Goal: Check status: Check status

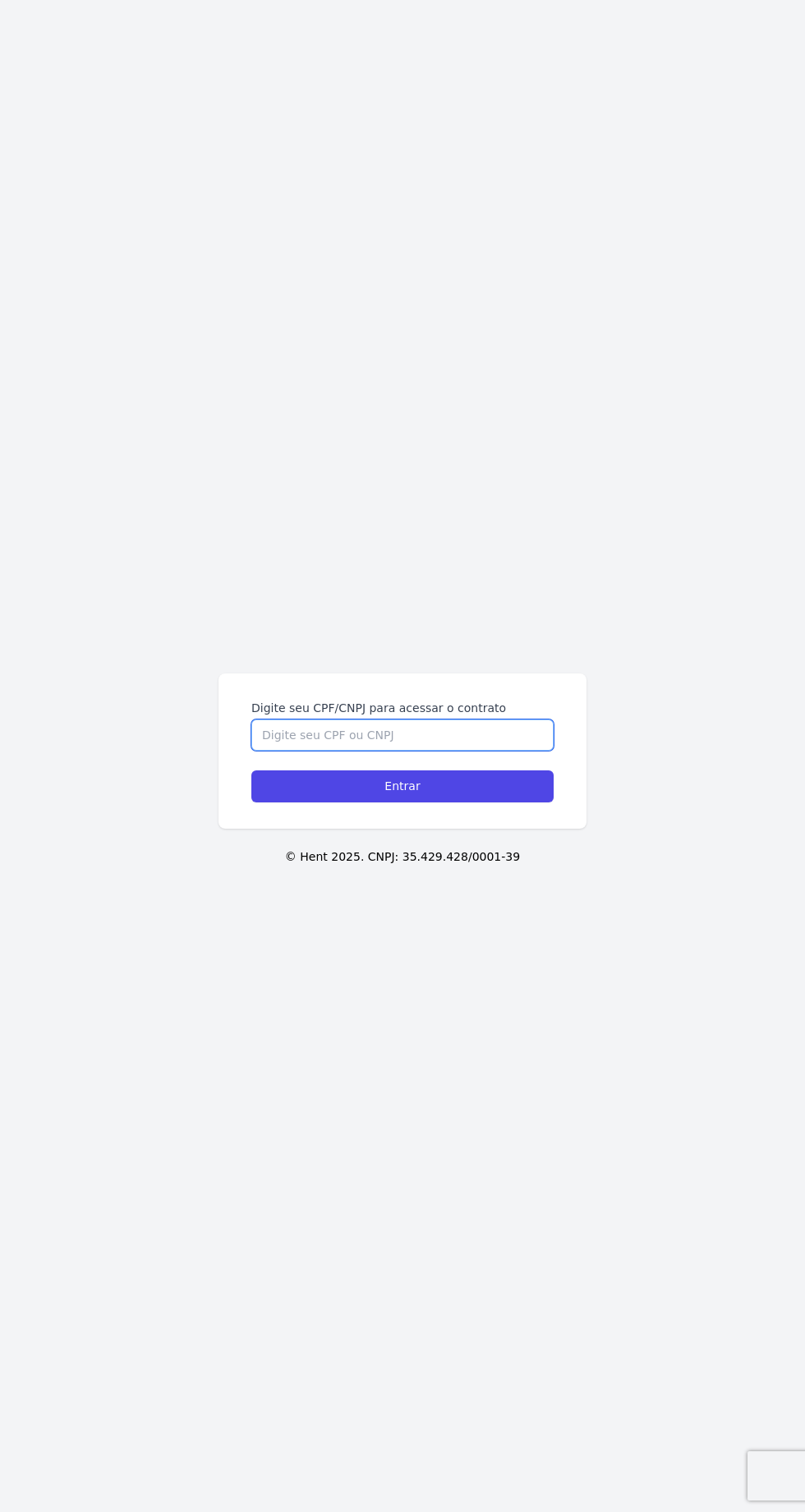
click at [524, 751] on input "Digite seu CPF/CNPJ para acessar o contrato" at bounding box center [402, 735] width 302 height 31
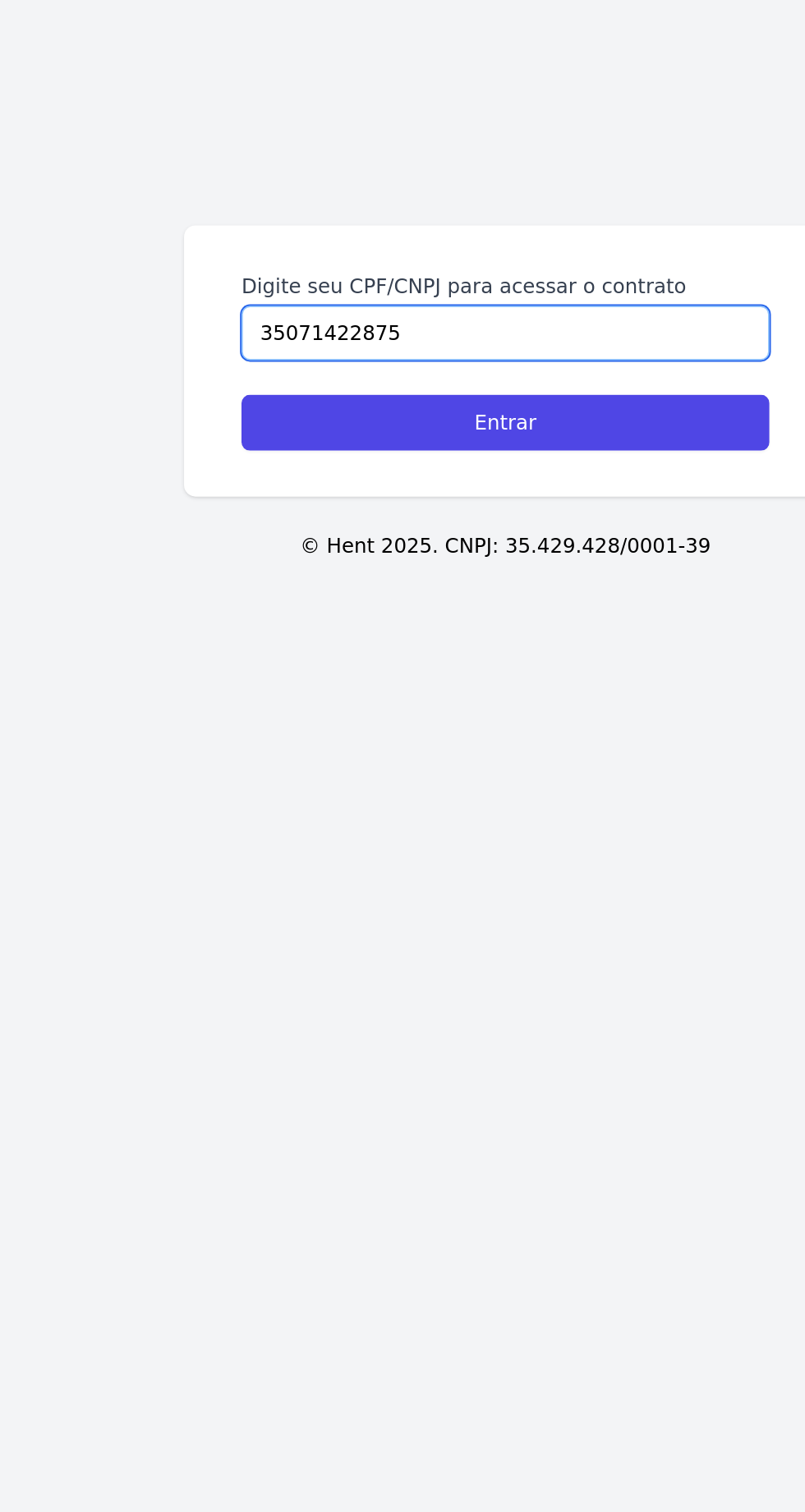
type input "35071422875"
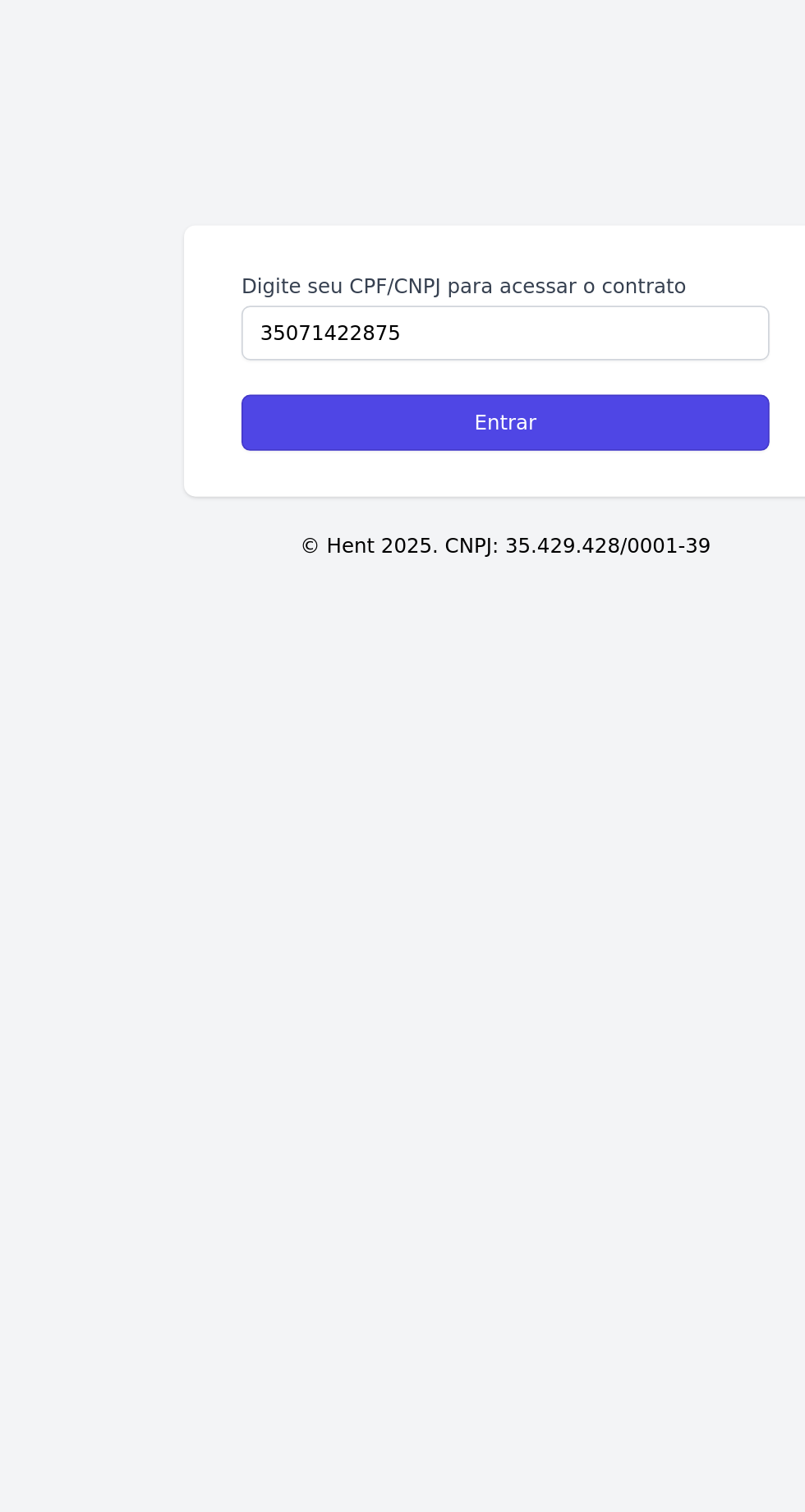
click at [480, 802] on input "Entrar" at bounding box center [402, 786] width 302 height 32
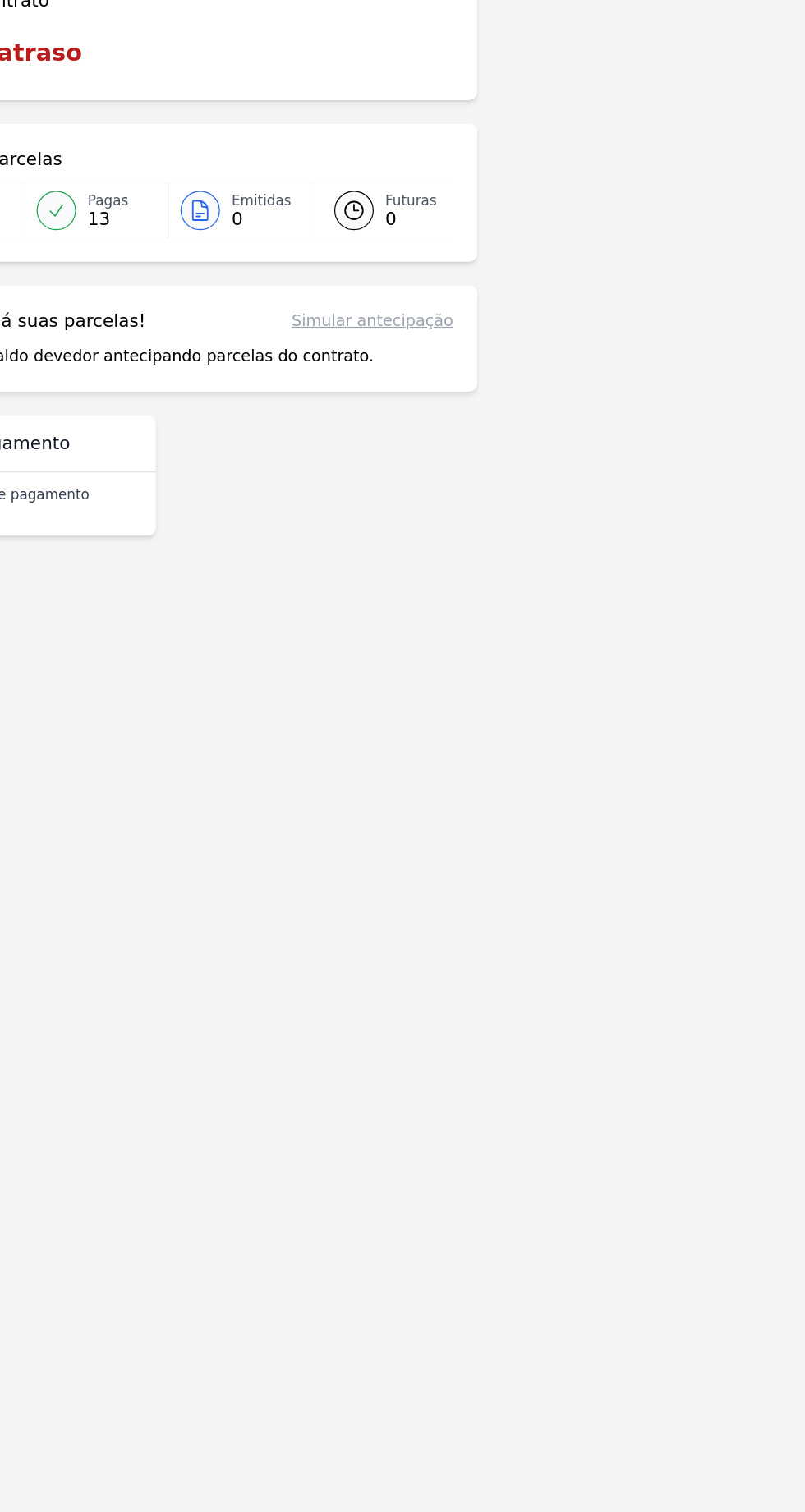
click at [678, 795] on main "Login realizado com sucesso! Confirme os seus contatos Email [EMAIL_ADDRESS][DO…" at bounding box center [402, 736] width 805 height 1367
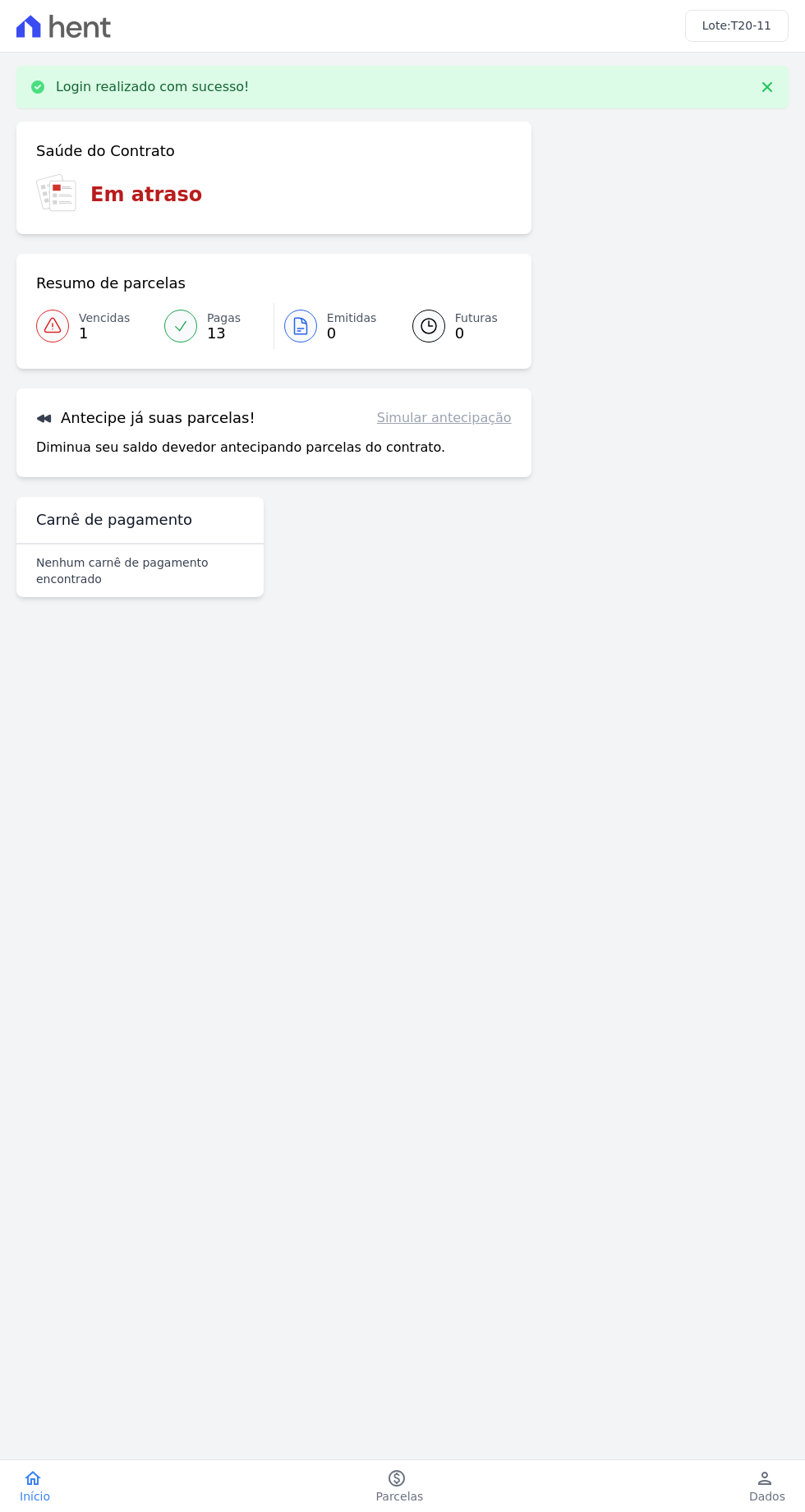
click at [658, 743] on main "Login realizado com sucesso! Confirme os seus contatos Email [EMAIL_ADDRESS][DO…" at bounding box center [402, 736] width 805 height 1367
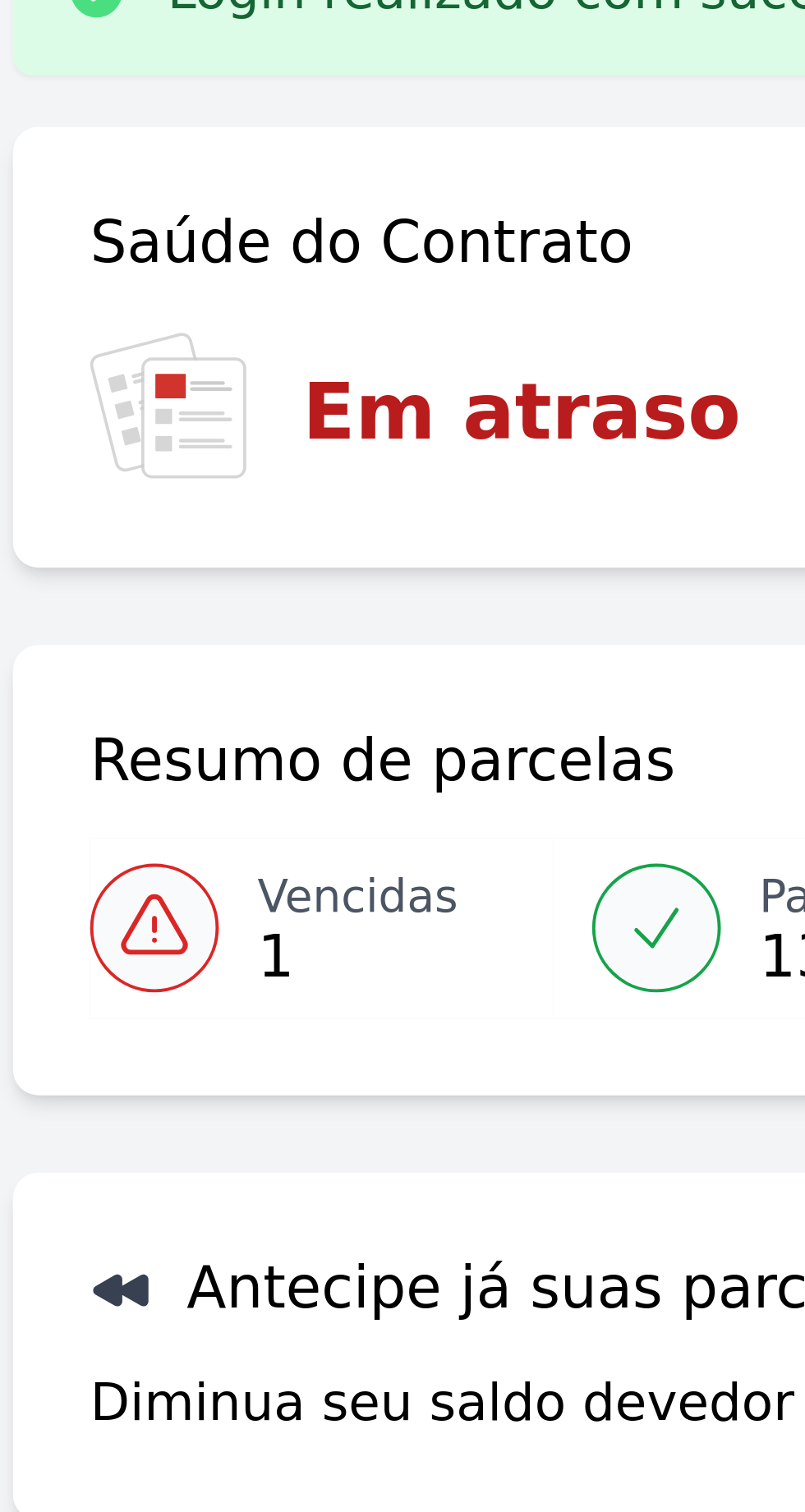
click at [60, 329] on icon at bounding box center [52, 325] width 15 height 14
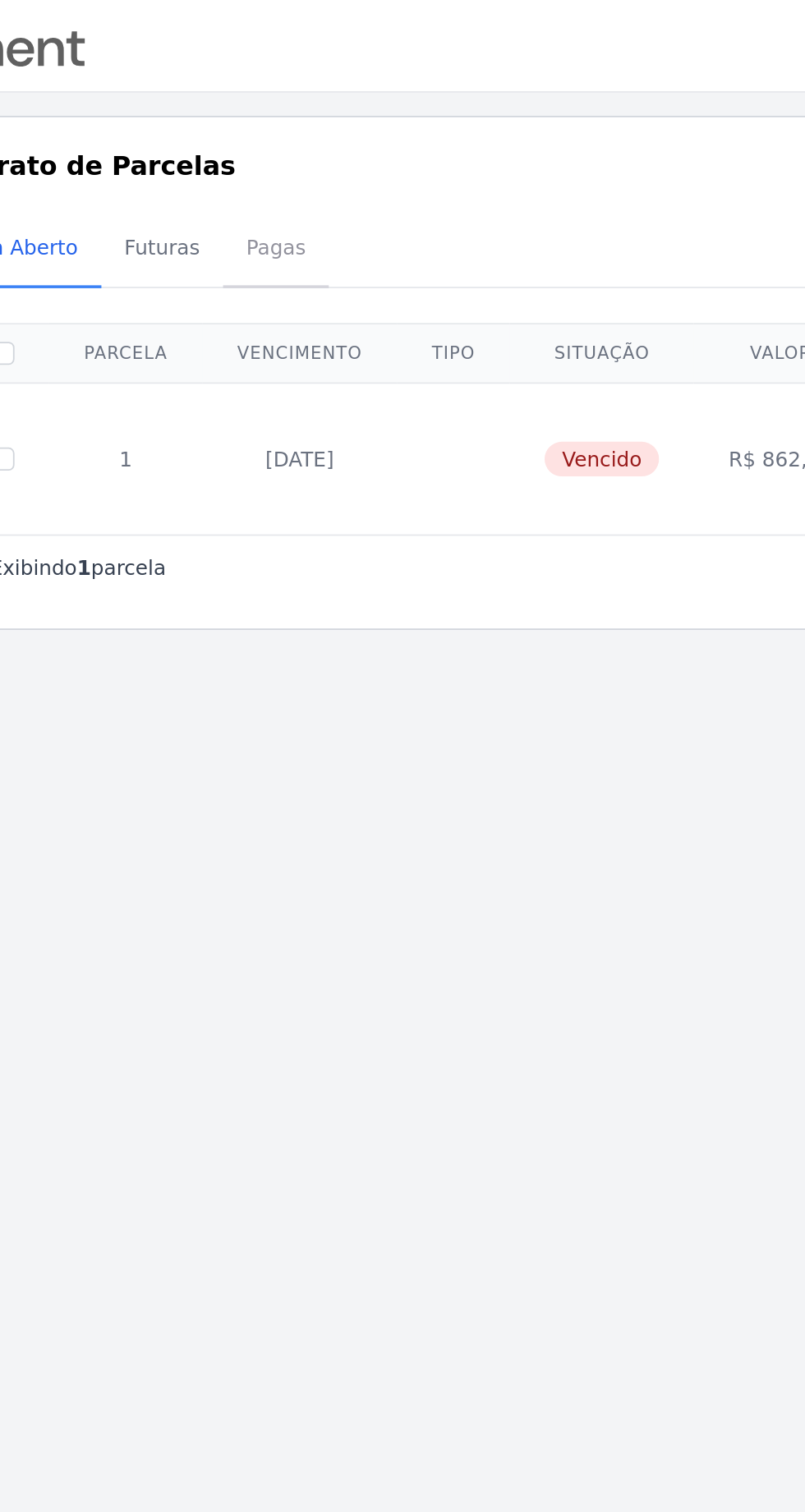
click at [201, 138] on span "Pagas" at bounding box center [219, 140] width 53 height 33
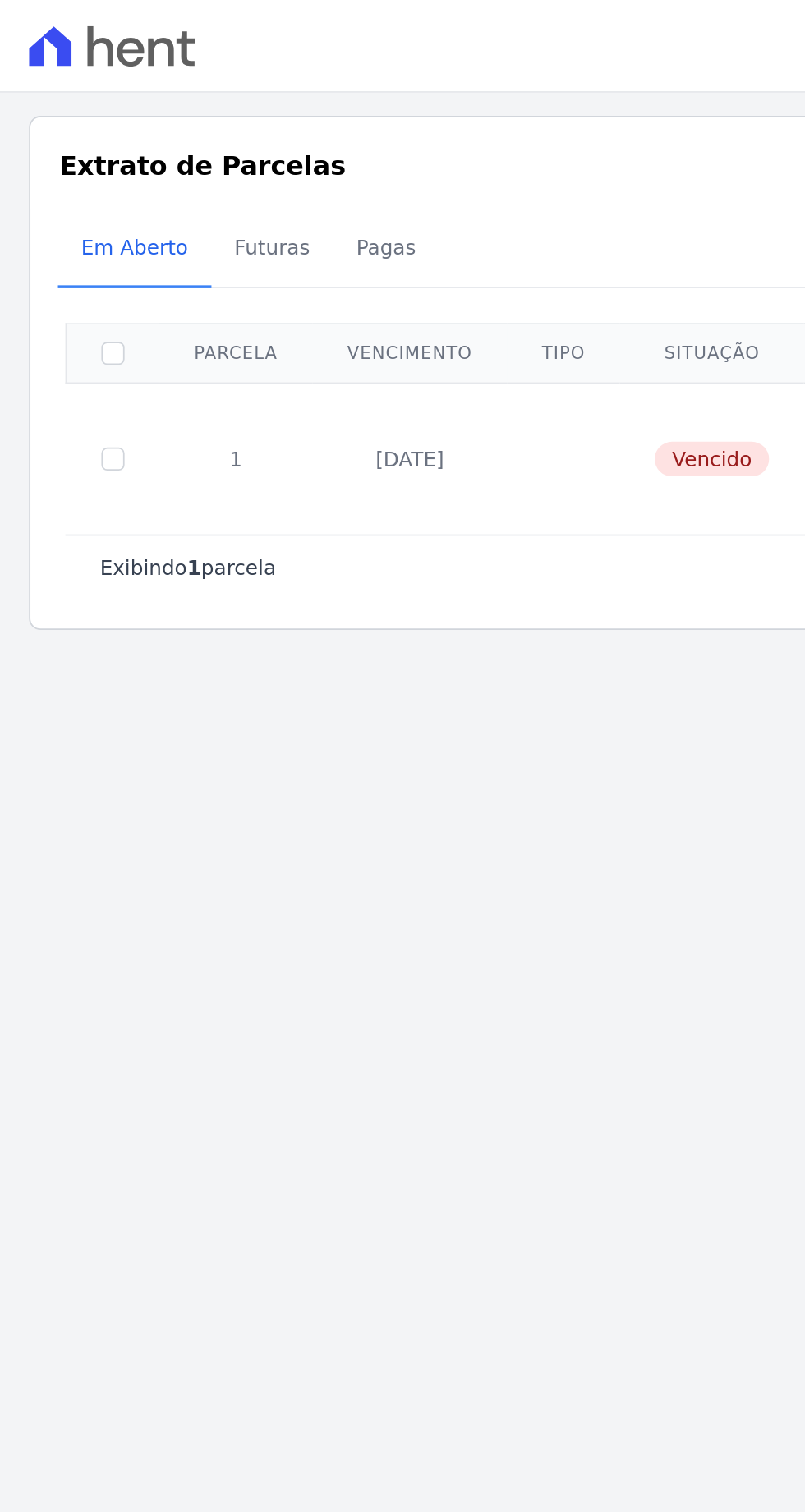
click at [69, 26] on icon at bounding box center [74, 29] width 15 height 16
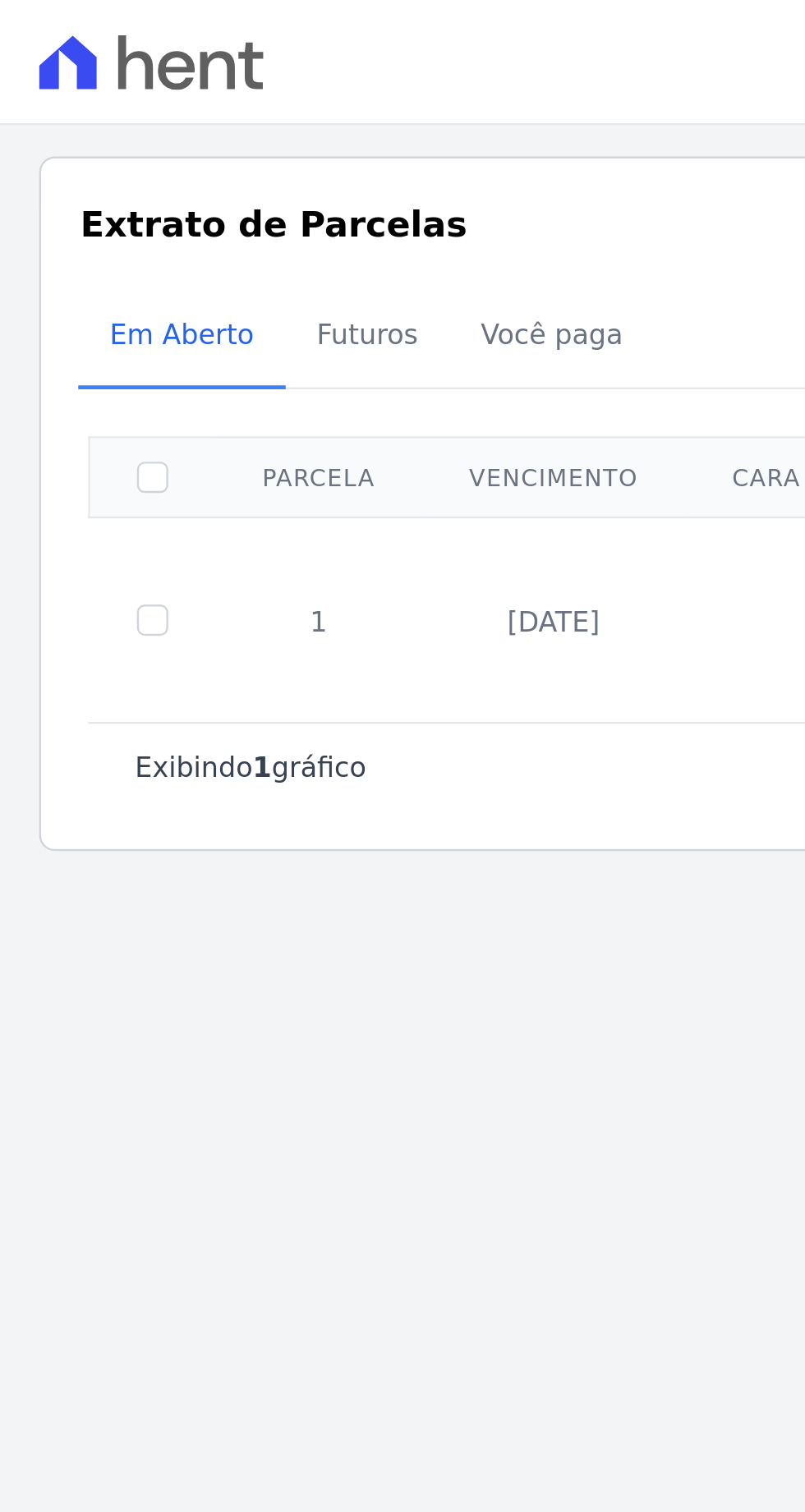
click at [52, 30] on icon at bounding box center [57, 26] width 15 height 23
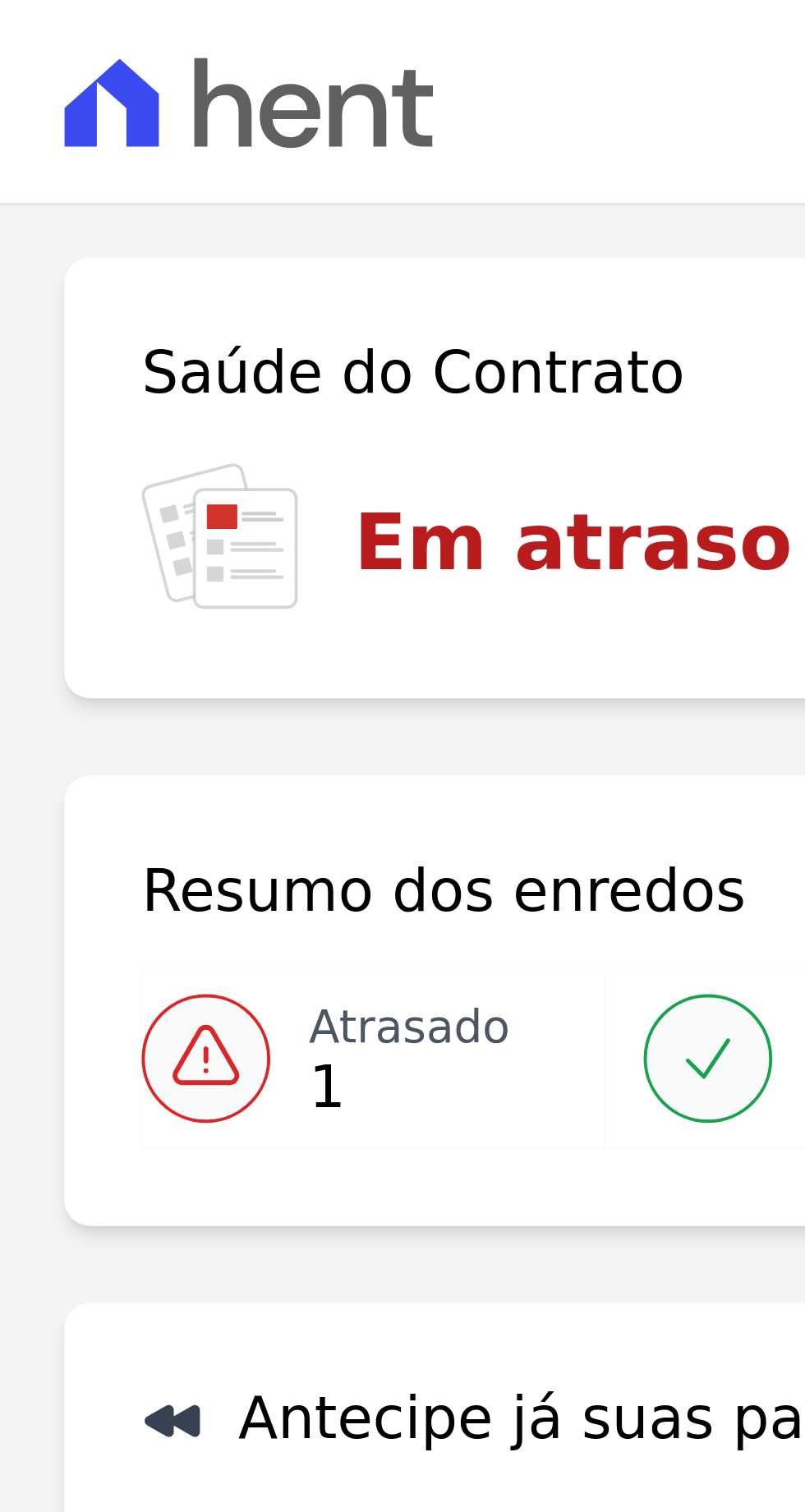
click at [81, 30] on icon at bounding box center [63, 26] width 95 height 23
